Goal: Task Accomplishment & Management: Use online tool/utility

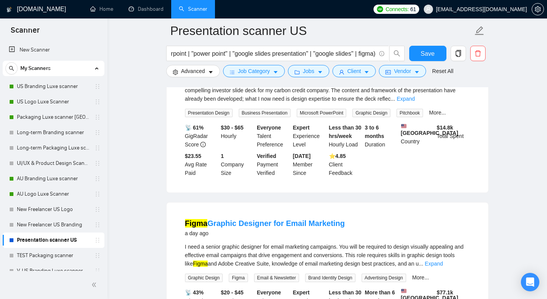
scroll to position [373, 0]
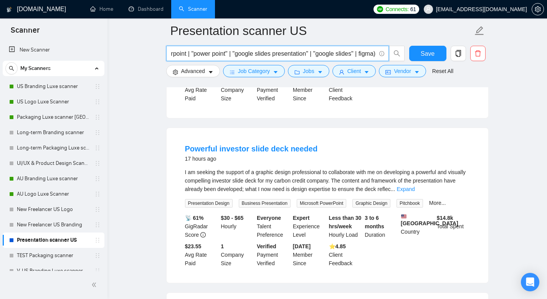
drag, startPoint x: 374, startPoint y: 53, endPoint x: 356, endPoint y: 53, distance: 17.7
click at [356, 53] on input "("presentation design" | "business presentation" | "pitch deck" | "investor pre…" at bounding box center [273, 54] width 205 height 10
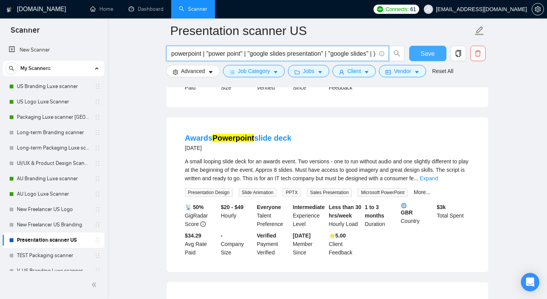
type input "("presentation design" | "business presentation" | "pitch deck" | "investor pre…"
click at [429, 56] on span "Save" at bounding box center [428, 54] width 14 height 10
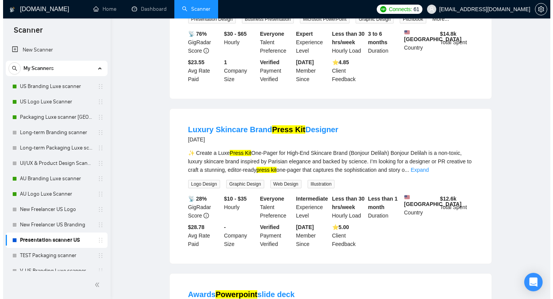
scroll to position [0, 0]
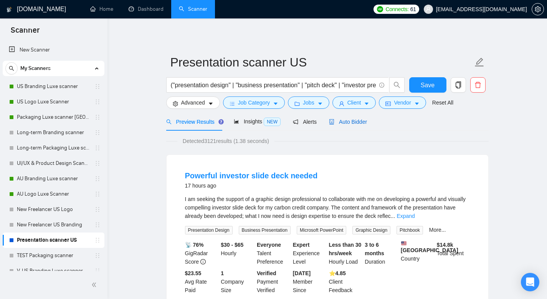
click at [359, 121] on span "Auto Bidder" at bounding box center [348, 122] width 38 height 6
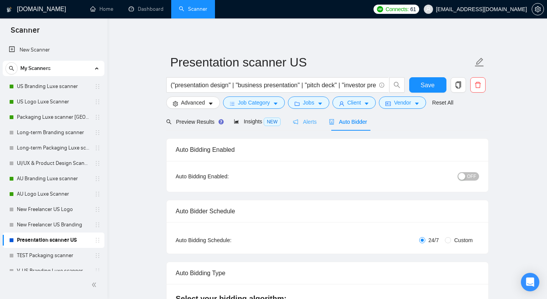
click at [310, 126] on div "Alerts" at bounding box center [305, 121] width 24 height 18
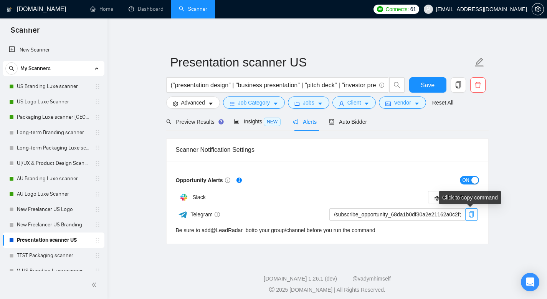
click at [472, 218] on button "button" at bounding box center [471, 214] width 12 height 12
click at [313, 104] on span "Jobs" at bounding box center [309, 102] width 12 height 8
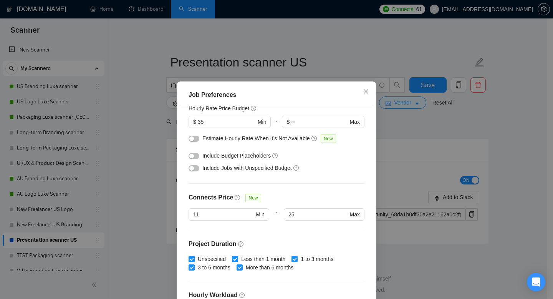
scroll to position [106, 0]
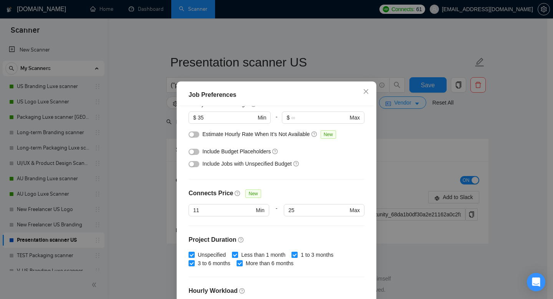
click at [195, 151] on button "button" at bounding box center [193, 152] width 11 height 6
click at [193, 164] on button "button" at bounding box center [193, 164] width 11 height 6
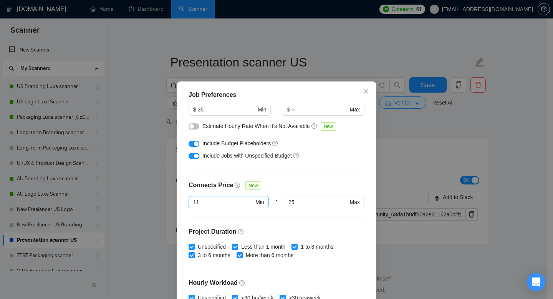
scroll to position [119, 0]
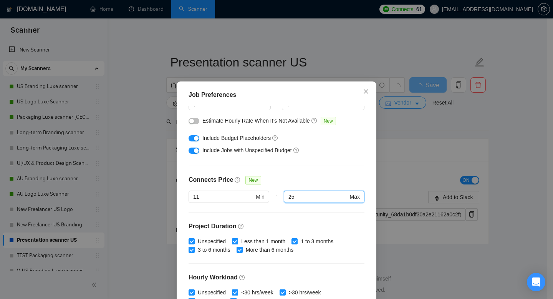
drag, startPoint x: 288, startPoint y: 198, endPoint x: 275, endPoint y: 195, distance: 13.4
click at [275, 195] on div "11 Min - 25 25 Max" at bounding box center [276, 200] width 176 height 21
type input "20"
click at [324, 170] on div "Budget Project Type All Fixed Price Hourly Rate Fixed Price Budget $ 300 Min - …" at bounding box center [276, 210] width 194 height 209
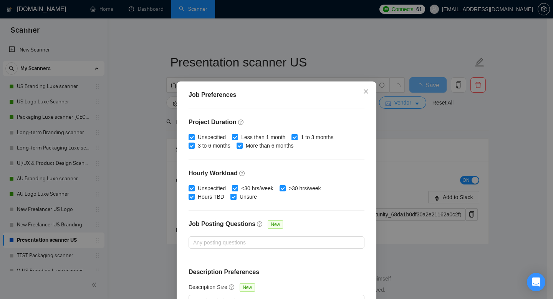
scroll to position [50, 0]
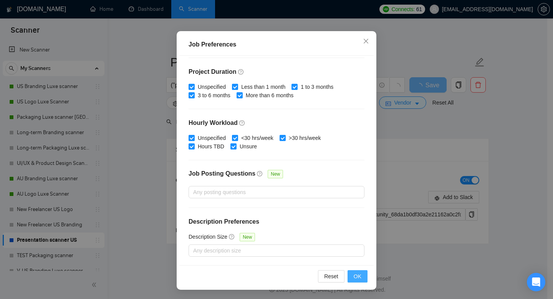
click at [354, 273] on span "OK" at bounding box center [357, 276] width 8 height 8
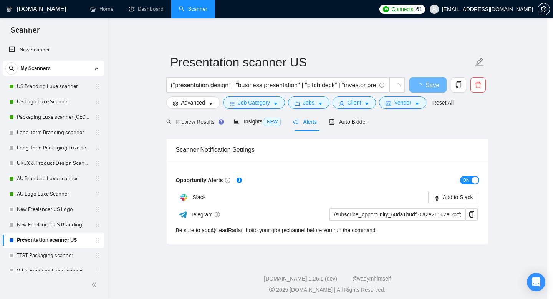
scroll to position [15, 0]
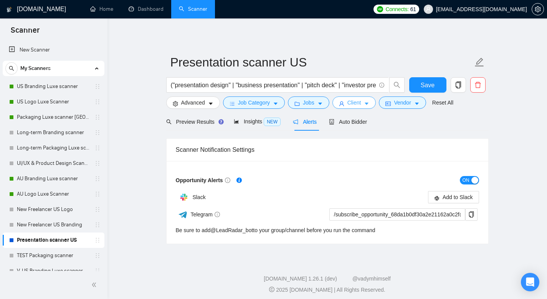
click at [359, 106] on span "Client" at bounding box center [354, 102] width 14 height 8
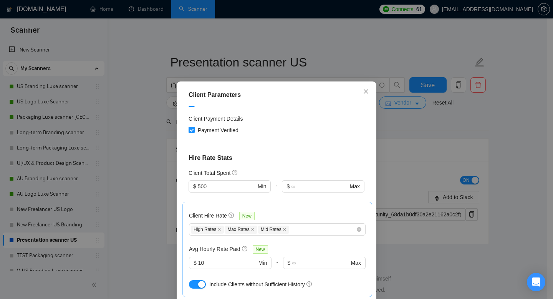
scroll to position [166, 0]
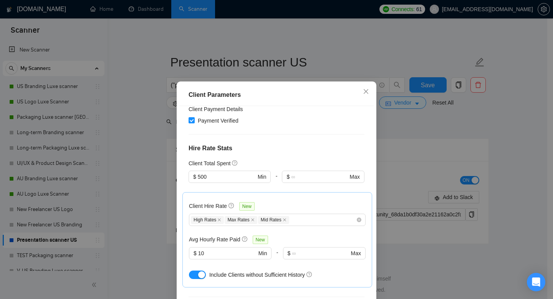
click at [190, 270] on button "button" at bounding box center [197, 274] width 17 height 8
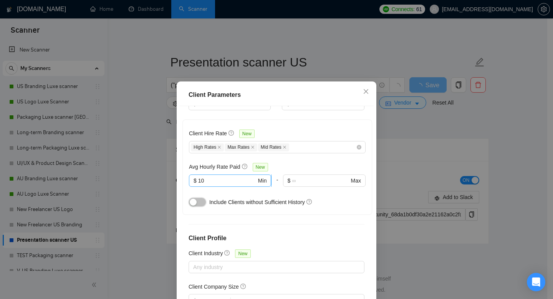
scroll to position [231, 0]
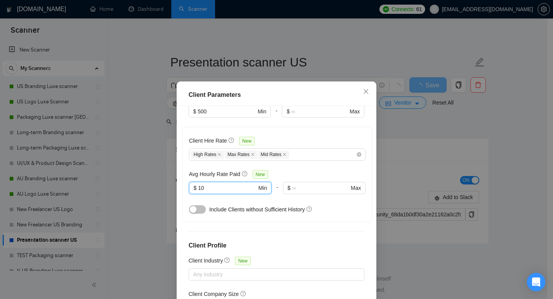
drag, startPoint x: 221, startPoint y: 180, endPoint x: 180, endPoint y: 174, distance: 40.8
click at [182, 174] on div "Client Hire Rate New High Rates Max Rates Mid Rates Avg Hourly Rate Paid New 10…" at bounding box center [277, 174] width 190 height 95
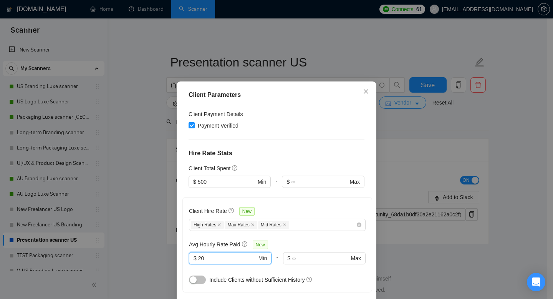
type input "20"
click at [307, 137] on div "Client Location Include Client Countries Select Exclude Client Countries [GEOGR…" at bounding box center [276, 210] width 194 height 209
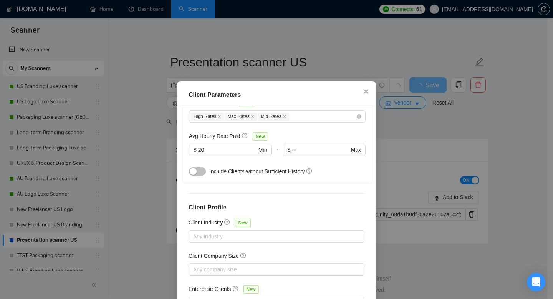
scroll to position [50, 0]
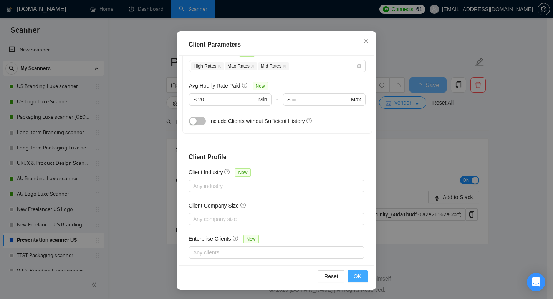
click at [350, 274] on button "OK" at bounding box center [357, 276] width 20 height 12
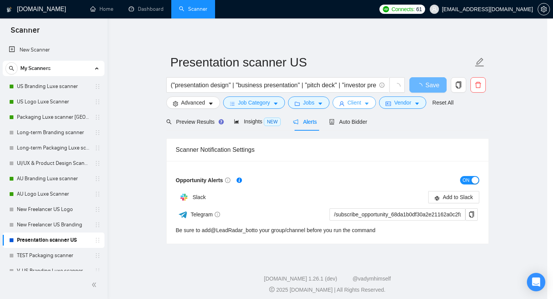
scroll to position [0, 0]
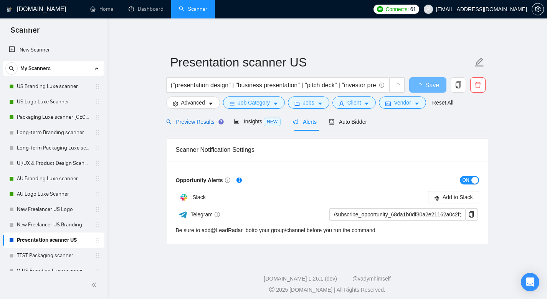
click at [207, 123] on span "Preview Results" at bounding box center [193, 122] width 55 height 6
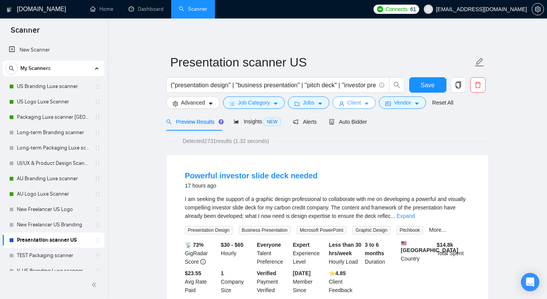
click at [357, 104] on span "Client" at bounding box center [354, 102] width 14 height 8
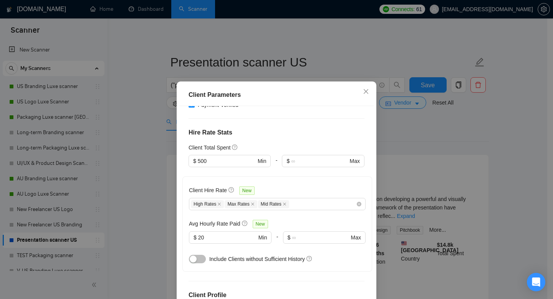
scroll to position [135, 0]
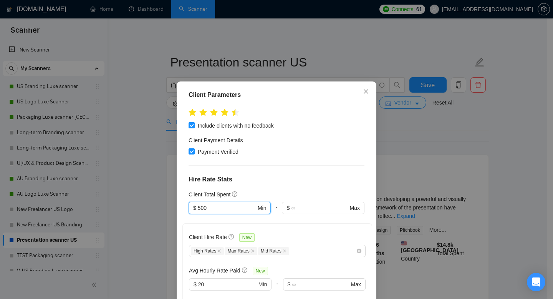
drag, startPoint x: 233, startPoint y: 197, endPoint x: 162, endPoint y: 183, distance: 72.4
click at [162, 183] on div "Client Parameters Client Location Include Client Countries Select Exclude Clien…" at bounding box center [276, 149] width 553 height 299
click at [208, 208] on div "$1,000" at bounding box center [225, 212] width 71 height 8
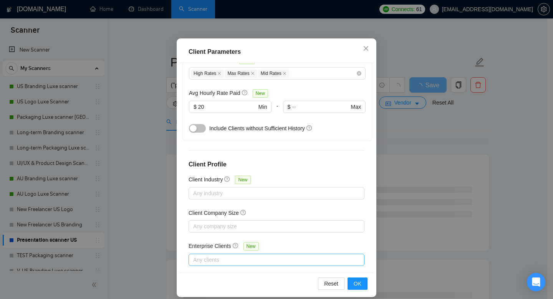
scroll to position [50, 0]
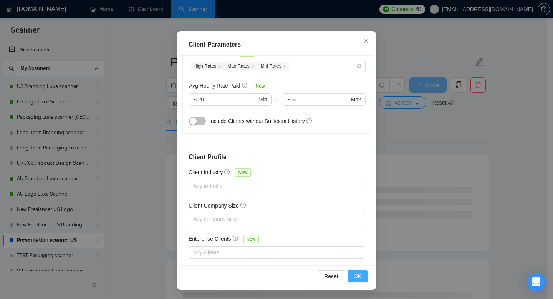
type input "1000"
click at [357, 275] on span "OK" at bounding box center [357, 276] width 8 height 8
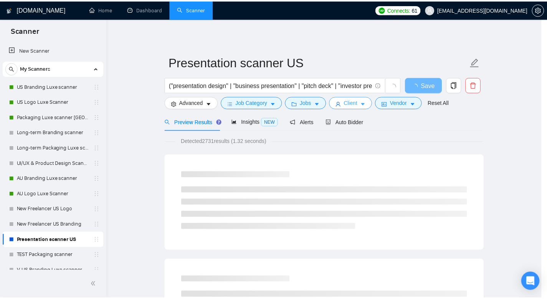
scroll to position [0, 0]
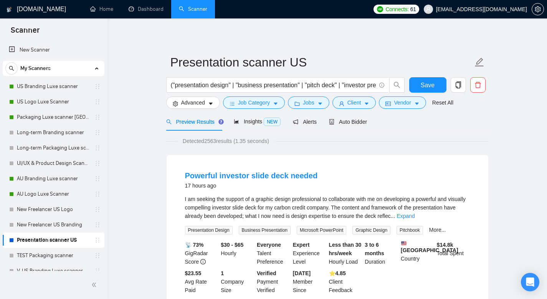
click at [353, 121] on span "Auto Bidder" at bounding box center [348, 122] width 38 height 6
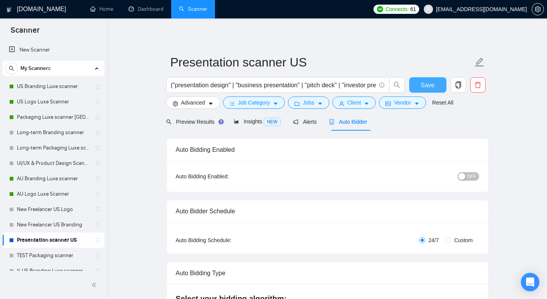
click at [429, 85] on span "Save" at bounding box center [428, 85] width 14 height 10
click at [418, 104] on icon "caret-down" at bounding box center [416, 103] width 5 height 5
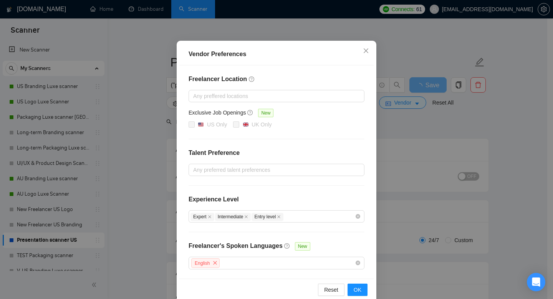
scroll to position [56, 0]
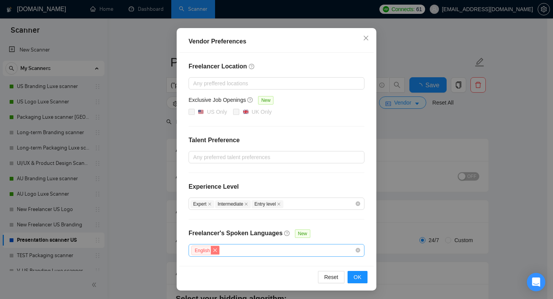
drag, startPoint x: 216, startPoint y: 249, endPoint x: 277, endPoint y: 278, distance: 67.6
click at [217, 249] on span "close" at bounding box center [215, 250] width 8 height 8
click at [354, 275] on span "OK" at bounding box center [357, 276] width 8 height 8
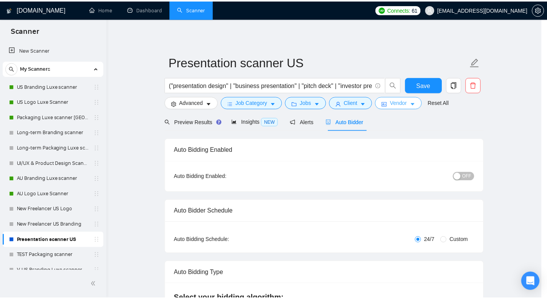
scroll to position [0, 0]
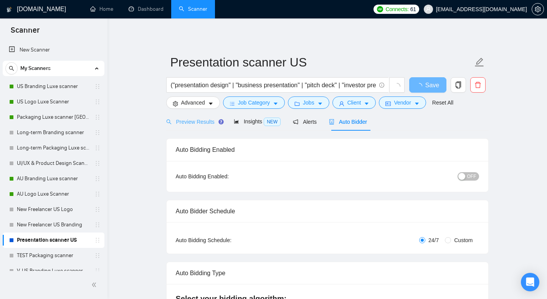
click at [190, 117] on div "Preview Results" at bounding box center [193, 121] width 55 height 18
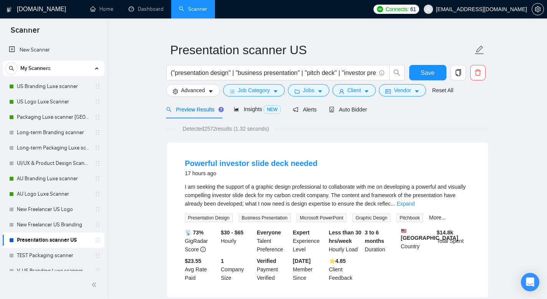
scroll to position [12, 0]
click at [263, 162] on link "Powerful investor slide deck needed" at bounding box center [251, 163] width 133 height 8
